Goal: Task Accomplishment & Management: Complete application form

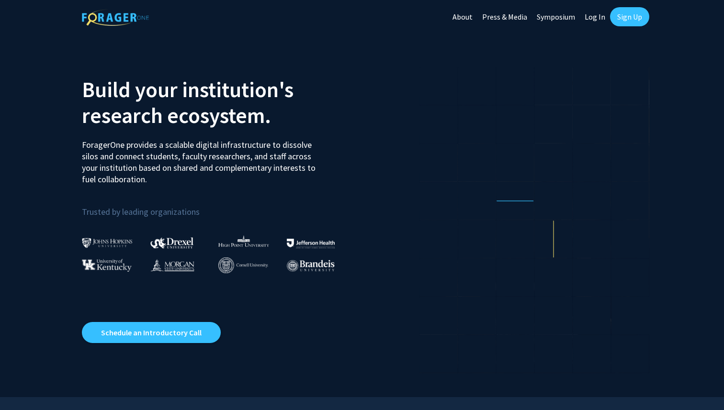
click at [636, 15] on link "Sign Up" at bounding box center [629, 16] width 39 height 19
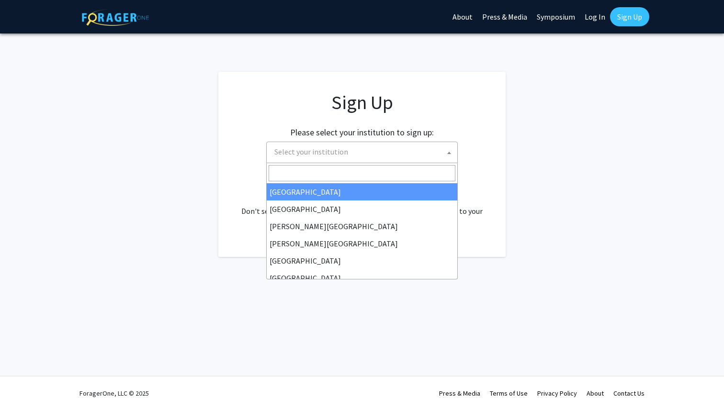
click at [335, 156] on span "Select your institution" at bounding box center [311, 152] width 74 height 10
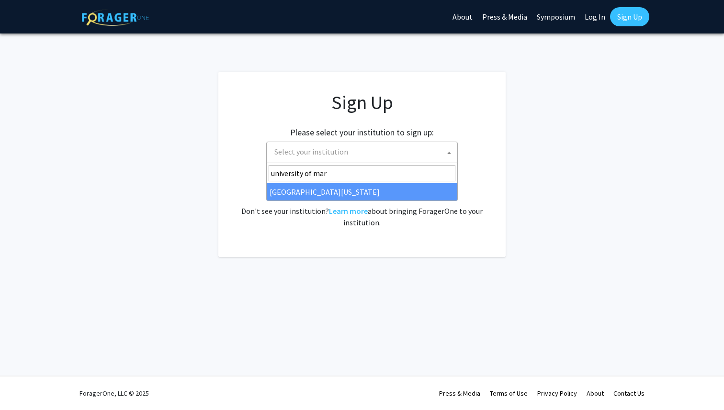
type input "university of mar"
select select "31"
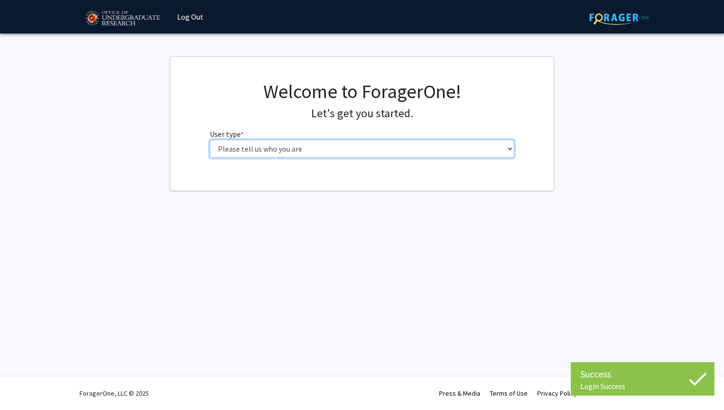
click at [286, 147] on select "Please tell us who you are Undergraduate Student Master's Student Doctoral Cand…" at bounding box center [362, 149] width 305 height 18
select select "1: undergrad"
click at [210, 140] on select "Please tell us who you are Undergraduate Student Master's Student Doctoral Cand…" at bounding box center [362, 149] width 305 height 18
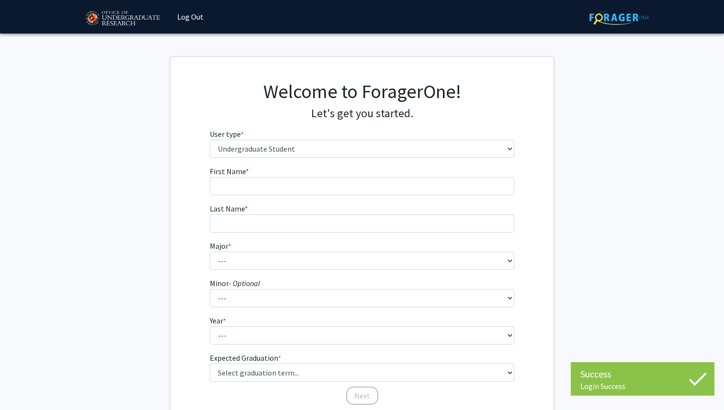
click at [294, 200] on form "First Name * required Last Name * required Major * required --- Accounting Aero…" at bounding box center [362, 281] width 305 height 231
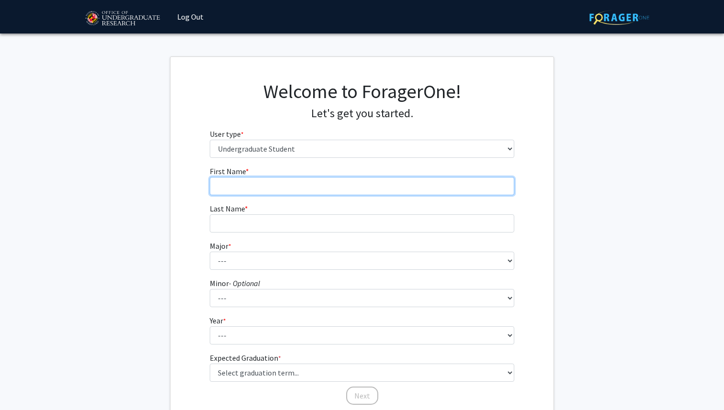
click at [287, 184] on input "First Name * required" at bounding box center [362, 186] width 305 height 18
type input "Abby"
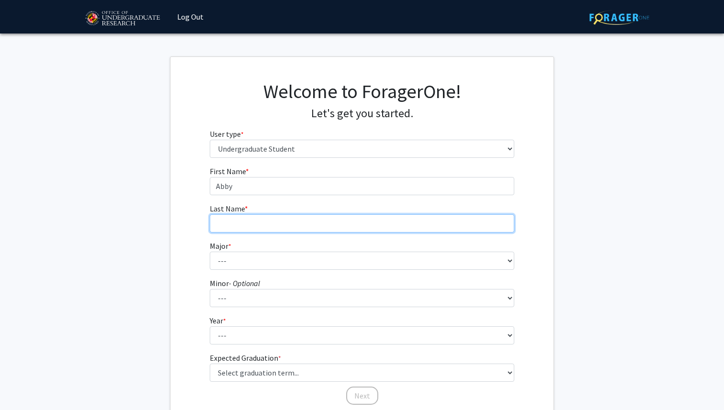
click at [247, 220] on input "Last Name * required" at bounding box center [362, 223] width 305 height 18
type input "[PERSON_NAME]"
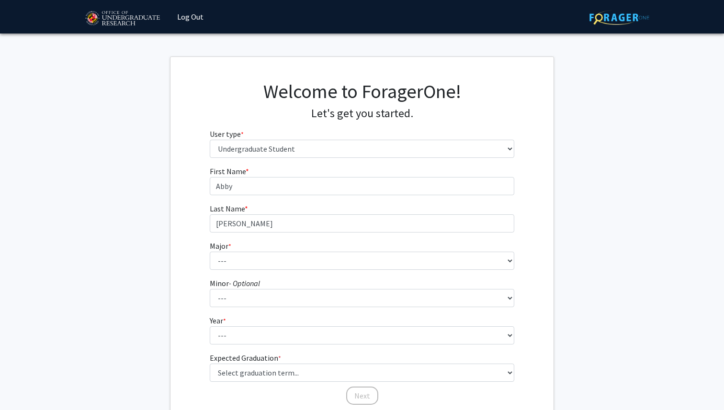
click at [234, 250] on fg-select "Major * required --- Accounting Aerospace Engineering African American and Afri…" at bounding box center [362, 255] width 305 height 30
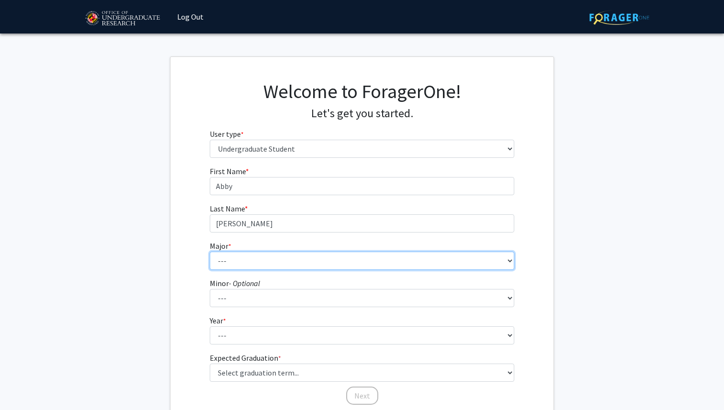
click at [233, 258] on select "--- Accounting Aerospace Engineering African American and Africana Studies Agri…" at bounding box center [362, 261] width 305 height 18
select select "16: 2317"
click at [210, 252] on select "--- Accounting Aerospace Engineering African American and Africana Studies Agri…" at bounding box center [362, 261] width 305 height 18
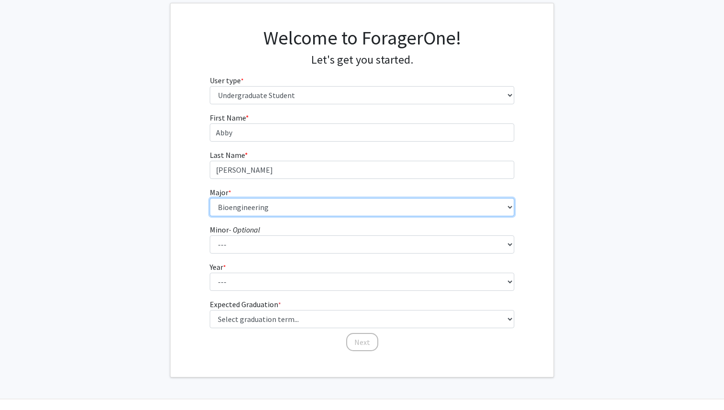
scroll to position [77, 0]
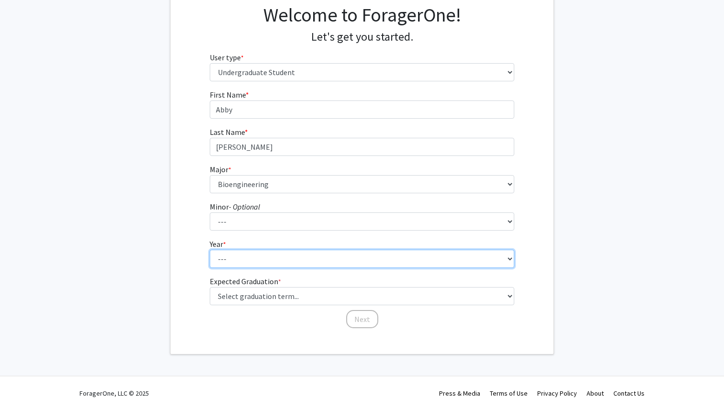
click at [232, 258] on select "--- First-year Sophomore Junior Senior Postbaccalaureate Certificate" at bounding box center [362, 259] width 305 height 18
select select "1: first-year"
click at [210, 250] on select "--- First-year Sophomore Junior Senior Postbaccalaureate Certificate" at bounding box center [362, 259] width 305 height 18
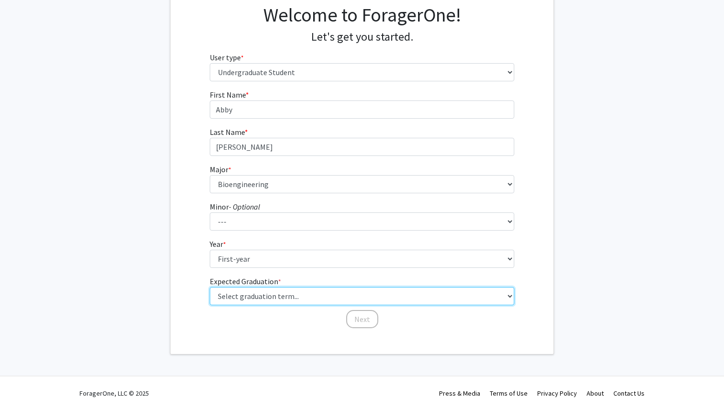
click at [248, 300] on select "Select graduation term... Spring 2025 Summer 2025 Fall 2025 Winter 2025 Spring …" at bounding box center [362, 296] width 305 height 18
select select "17: spring_2029"
click at [210, 287] on select "Select graduation term... Spring 2025 Summer 2025 Fall 2025 Winter 2025 Spring …" at bounding box center [362, 296] width 305 height 18
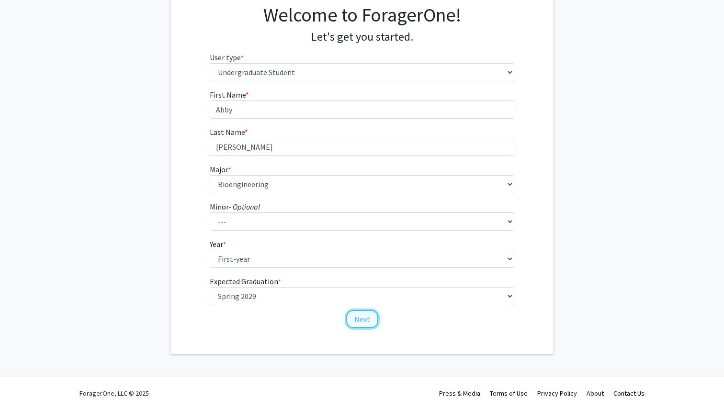
click at [364, 319] on button "Next" at bounding box center [362, 319] width 32 height 18
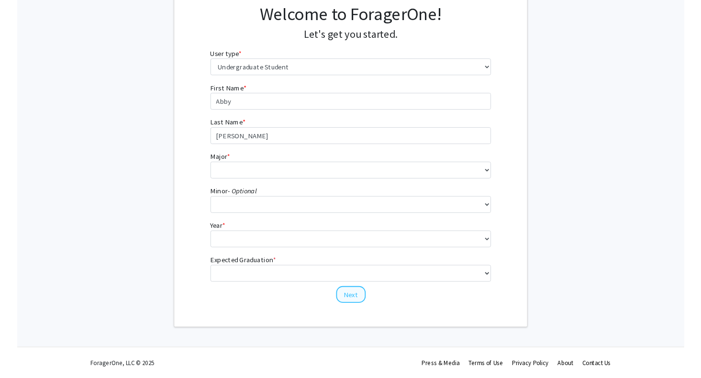
scroll to position [0, 0]
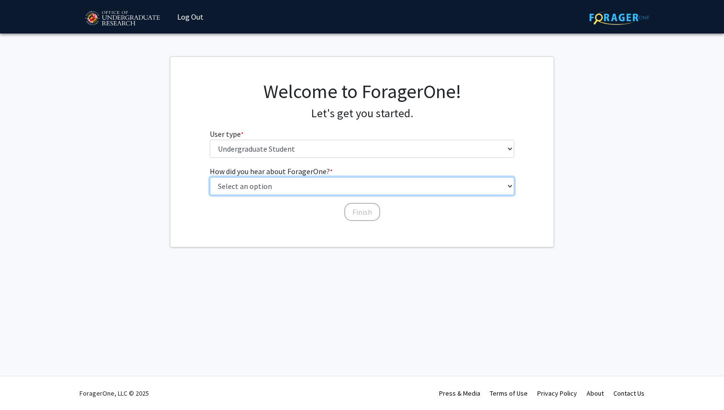
click at [293, 187] on select "Select an option Peer/student recommendation Faculty/staff recommendation Unive…" at bounding box center [362, 186] width 305 height 18
select select "2: faculty_recommendation"
click at [210, 177] on select "Select an option Peer/student recommendation Faculty/staff recommendation Unive…" at bounding box center [362, 186] width 305 height 18
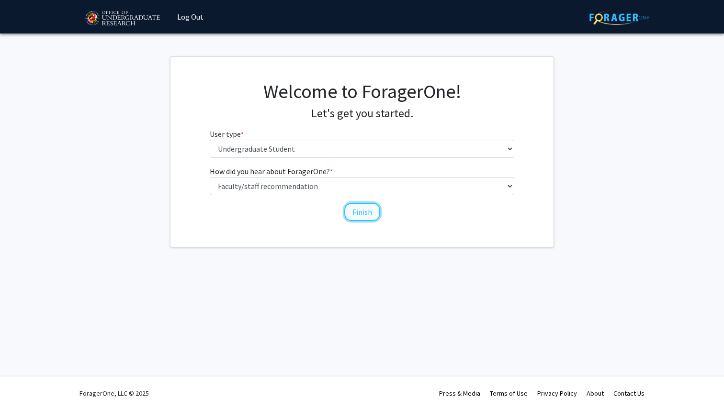
click at [361, 210] on button "Finish" at bounding box center [362, 212] width 36 height 18
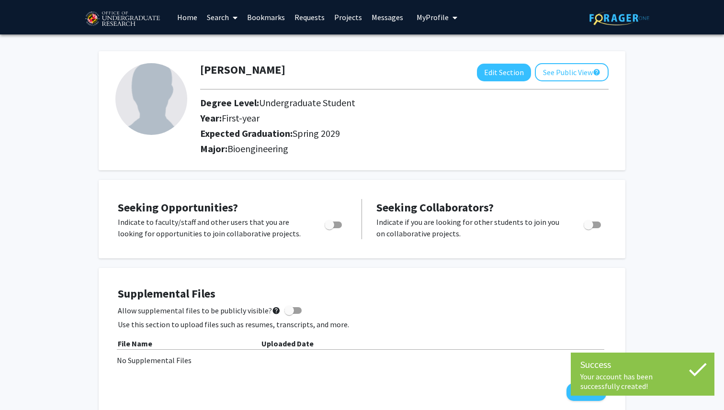
click at [142, 86] on img at bounding box center [151, 99] width 72 height 72
click at [488, 69] on button "Edit Section" at bounding box center [504, 73] width 54 height 18
select select "first-year"
select select "45: spring_2029"
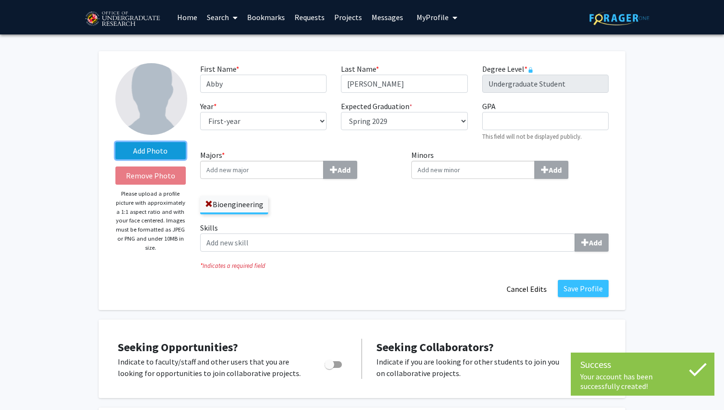
click at [139, 153] on label "Add Photo" at bounding box center [150, 150] width 70 height 17
click at [0, 0] on input "Add Photo" at bounding box center [0, 0] width 0 height 0
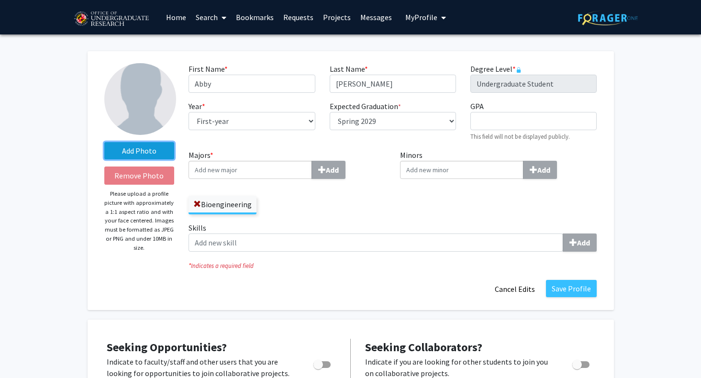
click at [150, 151] on label "Add Photo" at bounding box center [139, 150] width 70 height 17
click at [0, 0] on input "Add Photo" at bounding box center [0, 0] width 0 height 0
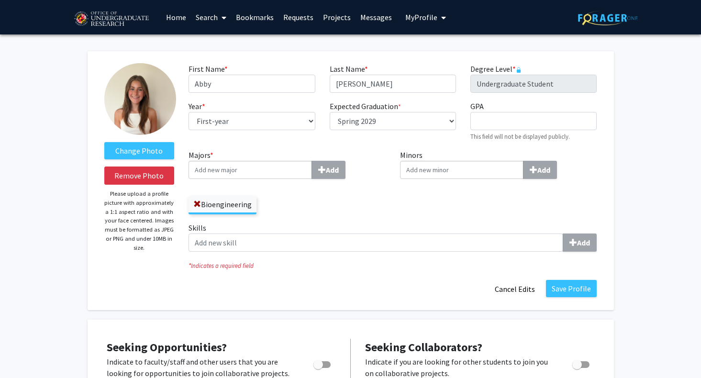
click at [138, 109] on img at bounding box center [140, 99] width 72 height 72
click at [135, 150] on label "Change Photo" at bounding box center [139, 150] width 70 height 17
click at [0, 0] on input "Change Photo" at bounding box center [0, 0] width 0 height 0
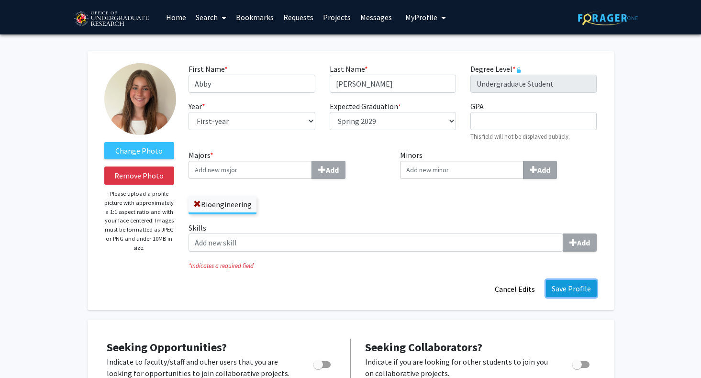
click at [581, 289] on button "Save Profile" at bounding box center [571, 288] width 51 height 17
